Goal: Find specific page/section: Find specific page/section

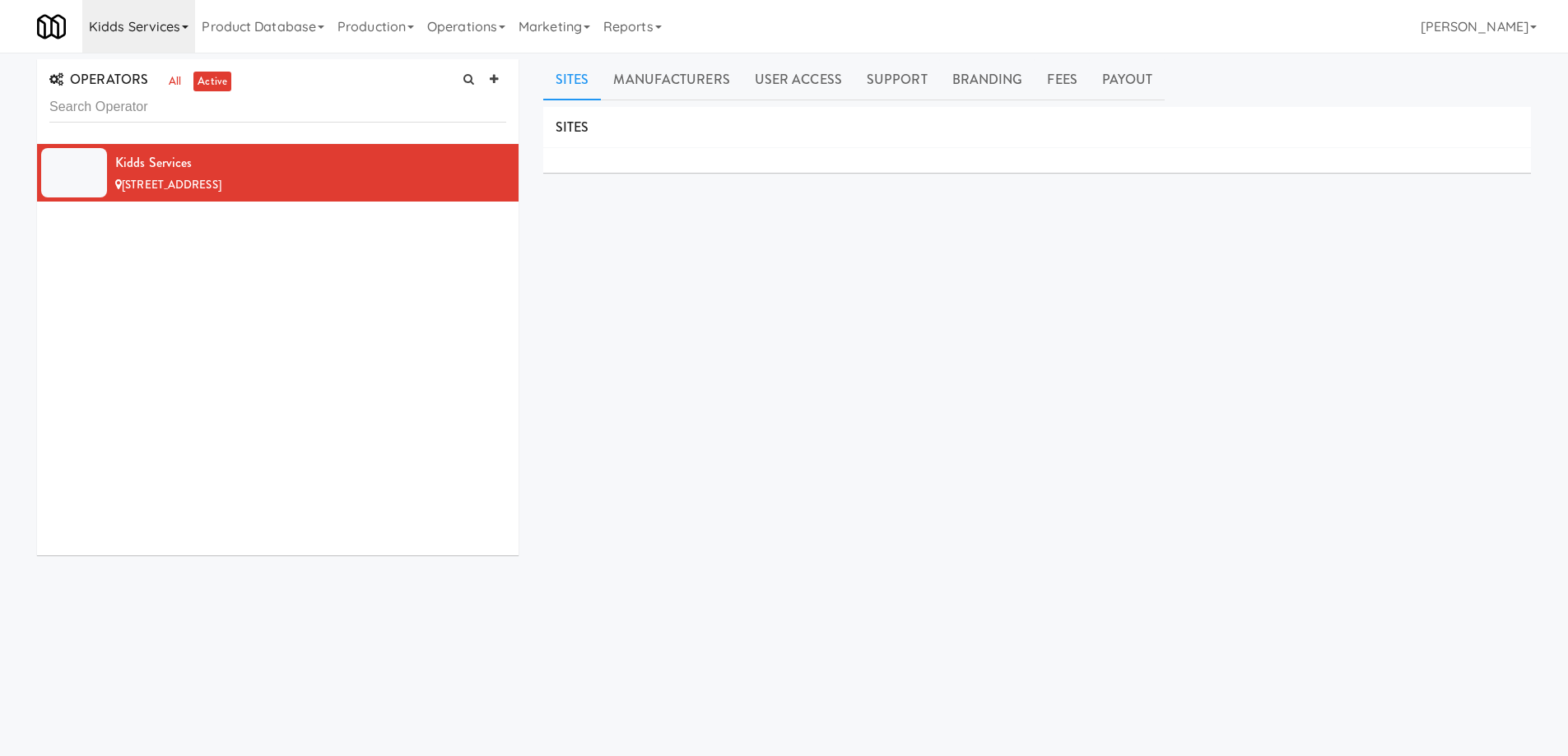
click at [183, 27] on icon at bounding box center [185, 28] width 7 height 3
click at [167, 65] on input "Cleaning" at bounding box center [206, 69] width 247 height 25
paste input "JKR Vending"
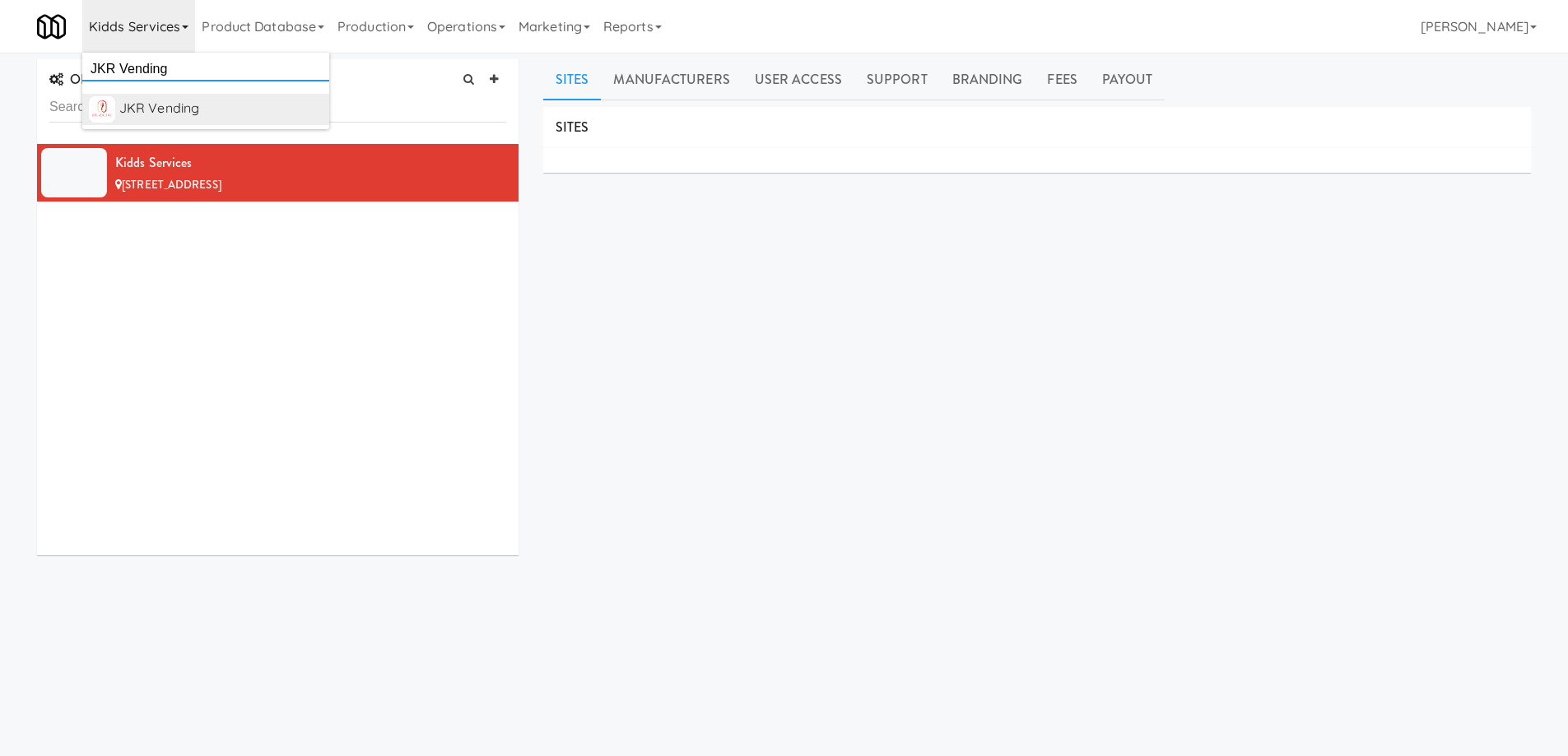
type input "JKR Vending"
click at [194, 110] on div "JKR Vending" at bounding box center [221, 109] width 203 height 25
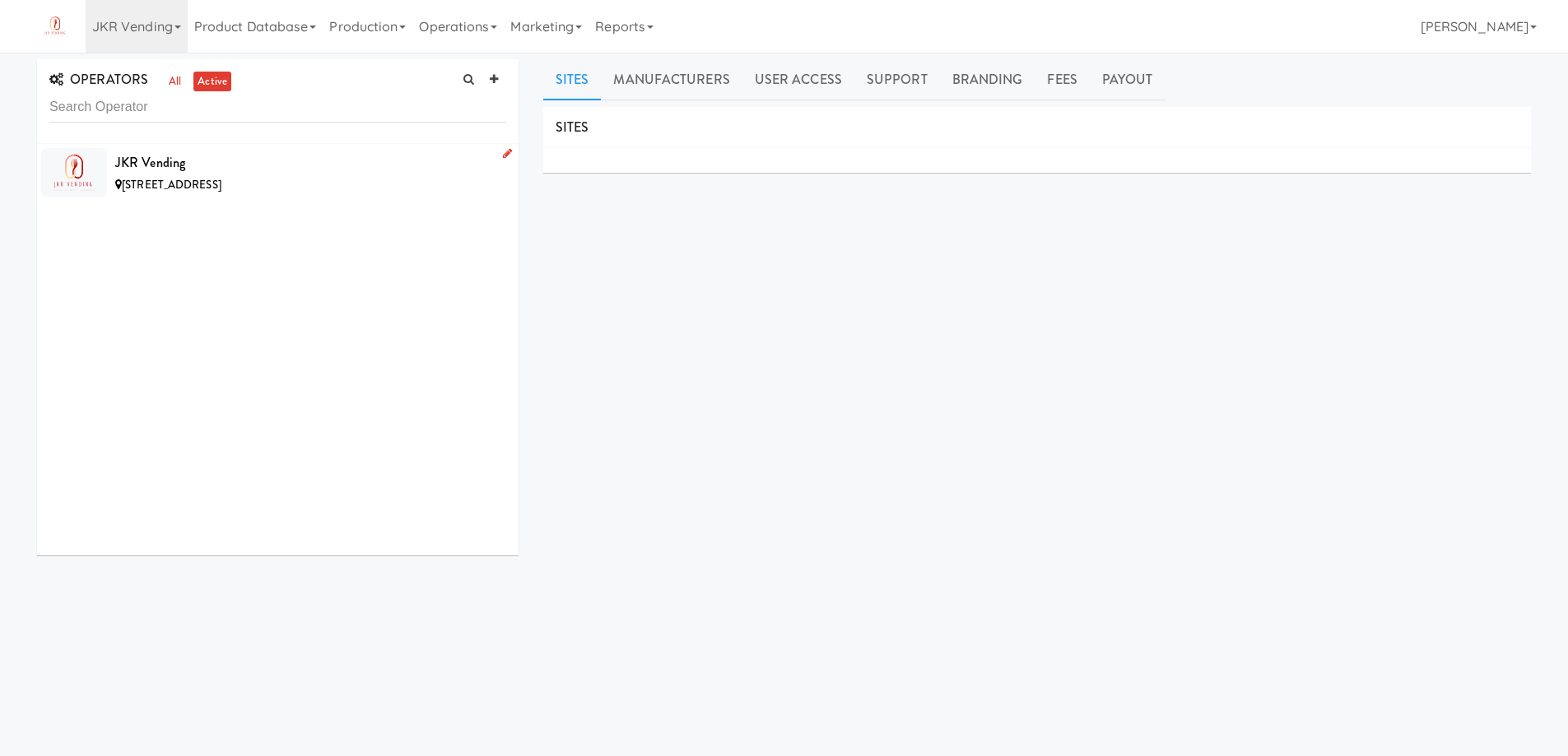
click at [327, 179] on div "[STREET_ADDRESS]" at bounding box center [310, 185] width 391 height 21
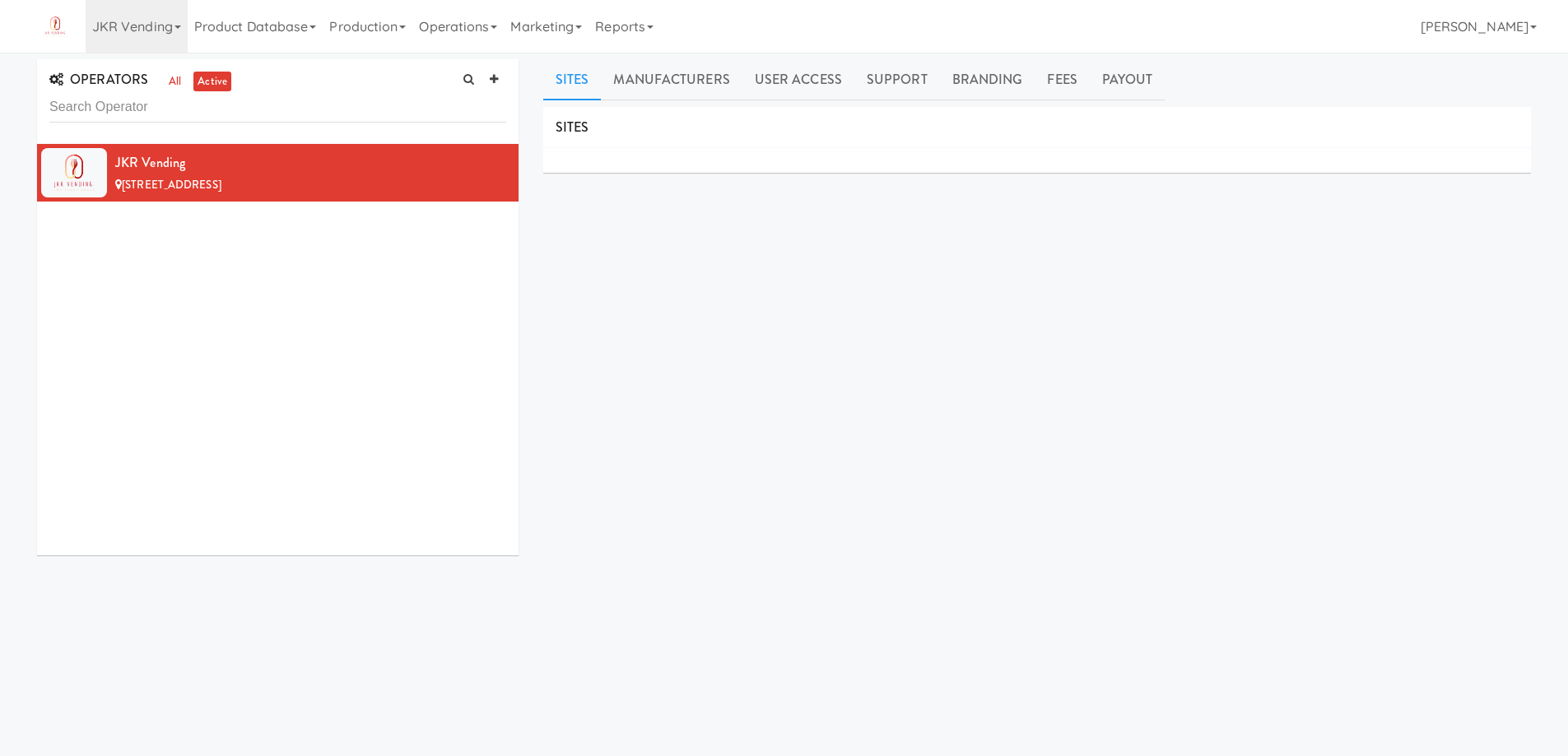
click at [423, 348] on div "JKR Vending 12 Meadow Ln, Southborough MA" at bounding box center [278, 350] width 482 height 412
